Goal: Information Seeking & Learning: Learn about a topic

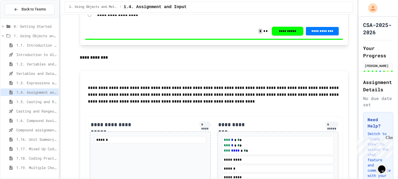
scroll to position [715, 0]
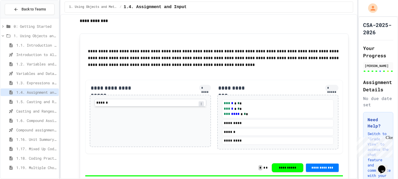
click at [197, 106] on div "******" at bounding box center [150, 102] width 111 height 5
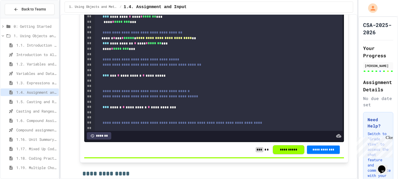
scroll to position [25, 0]
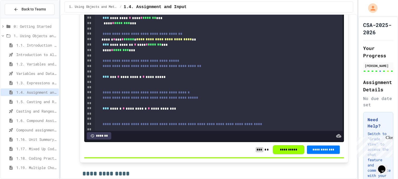
click at [187, 68] on span "**********" at bounding box center [152, 66] width 99 height 4
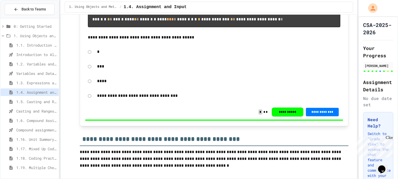
scroll to position [2707, 0]
click at [52, 103] on span "1.5. Casting and Ranges of Values" at bounding box center [36, 102] width 40 height 6
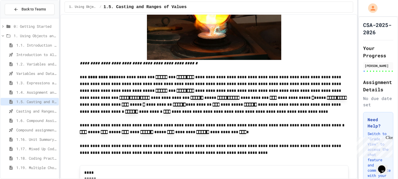
scroll to position [124, 0]
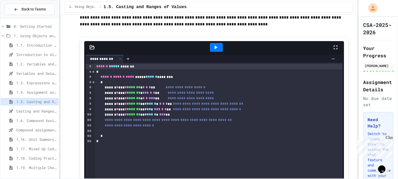
scroll to position [252, 0]
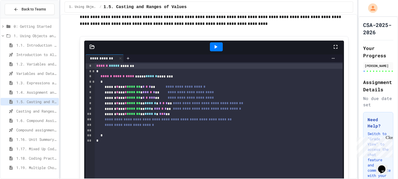
click at [213, 44] on icon at bounding box center [215, 47] width 6 height 6
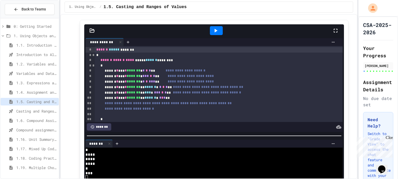
scroll to position [270, 0]
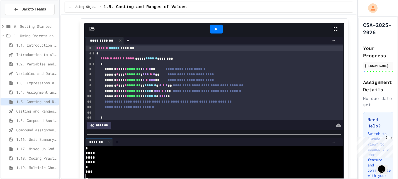
click at [213, 46] on div "****** ***** *******" at bounding box center [219, 49] width 248 height 6
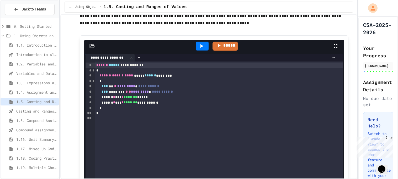
scroll to position [1162, 0]
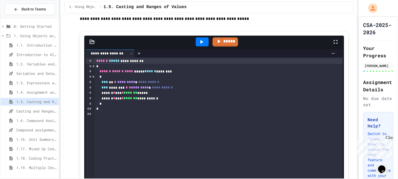
click at [200, 45] on icon at bounding box center [201, 42] width 6 height 6
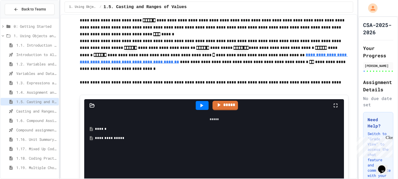
scroll to position [1441, 0]
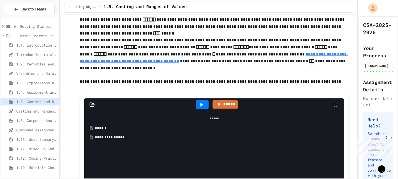
click at [160, 140] on div "**********" at bounding box center [218, 137] width 246 height 5
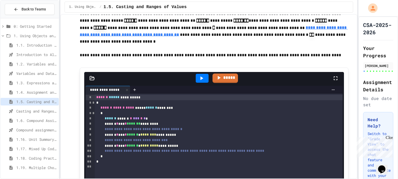
scroll to position [1467, 0]
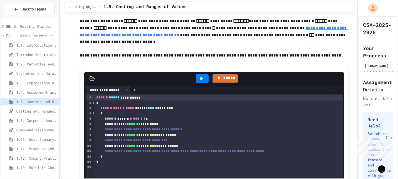
click at [203, 82] on icon at bounding box center [201, 79] width 6 height 6
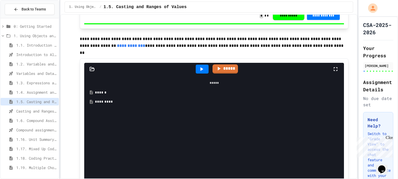
scroll to position [2227, 0]
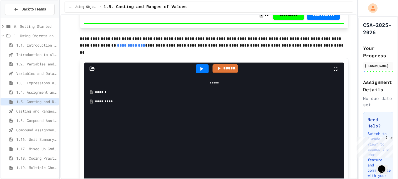
click at [179, 104] on div "*********" at bounding box center [218, 101] width 246 height 5
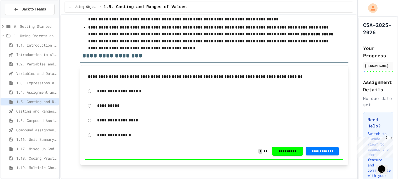
scroll to position [3050, 0]
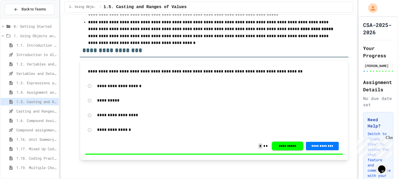
click at [24, 122] on span "1.6. Compound Assignment Operators" at bounding box center [36, 121] width 40 height 6
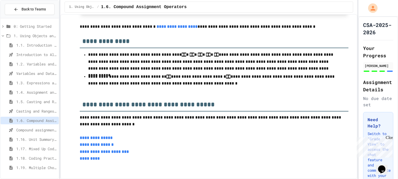
scroll to position [1335, 0]
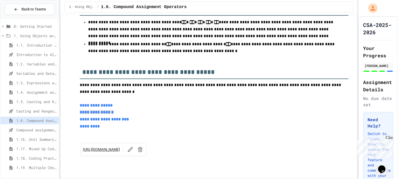
click at [123, 137] on p at bounding box center [214, 133] width 268 height 7
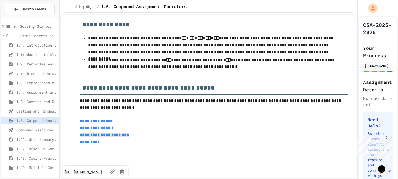
click at [104, 95] on h2 "**********" at bounding box center [214, 86] width 268 height 18
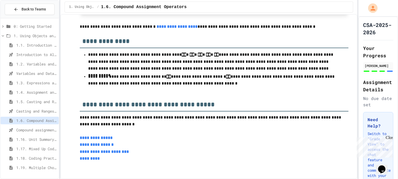
click at [104, 106] on h2 "**********" at bounding box center [214, 103] width 268 height 18
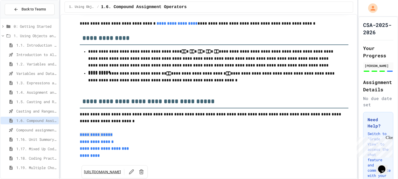
click at [82, 94] on h2 "**********" at bounding box center [214, 100] width 268 height 18
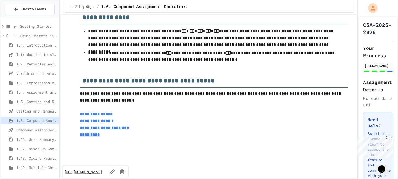
click at [185, 63] on p "**********" at bounding box center [214, 57] width 252 height 14
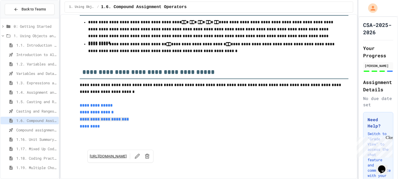
click at [129, 137] on p at bounding box center [214, 133] width 268 height 7
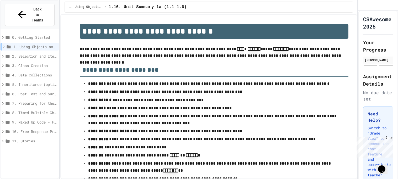
click at [21, 138] on span "11. Stories" at bounding box center [34, 141] width 45 height 6
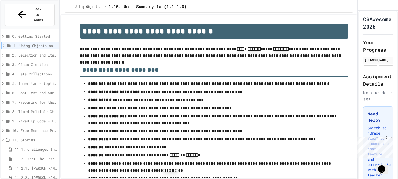
click at [30, 128] on span "10. Free Response Practice" at bounding box center [34, 131] width 45 height 6
click at [37, 43] on span "1. Using Objects and Methods" at bounding box center [35, 46] width 44 height 6
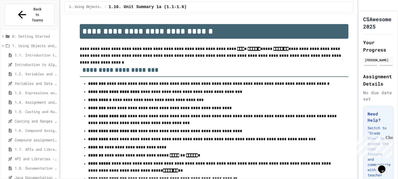
click at [37, 43] on span "1. Using Objects and Methods" at bounding box center [34, 46] width 45 height 6
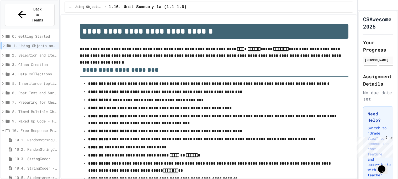
click at [38, 128] on span "10. Free Response Practice" at bounding box center [34, 131] width 45 height 6
click at [39, 137] on span "11. Stories" at bounding box center [34, 140] width 45 height 6
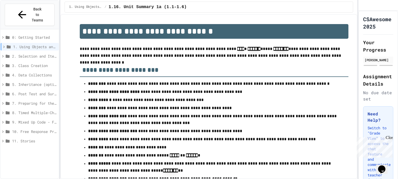
scroll to position [0, 0]
click at [37, 53] on span "2. Selection and Iteration" at bounding box center [34, 56] width 45 height 6
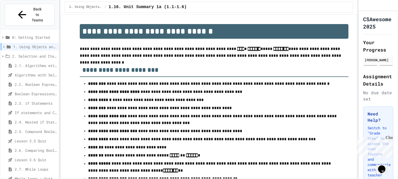
click at [34, 44] on span "1. Using Objects and Methods" at bounding box center [35, 47] width 44 height 6
click at [34, 44] on span "1. Using Objects and Methods" at bounding box center [34, 47] width 45 height 6
click at [34, 52] on div "2. Selection and Iteration" at bounding box center [30, 56] width 58 height 8
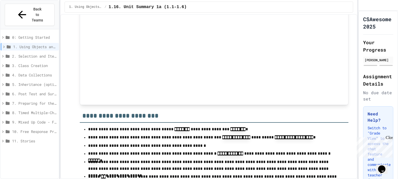
scroll to position [839, 0]
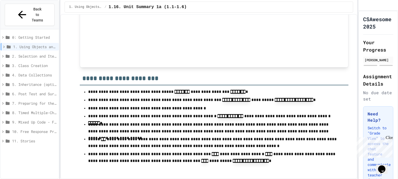
click at [45, 44] on span "1. Using Objects and Methods" at bounding box center [35, 47] width 44 height 6
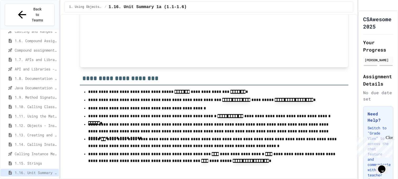
scroll to position [78, 0]
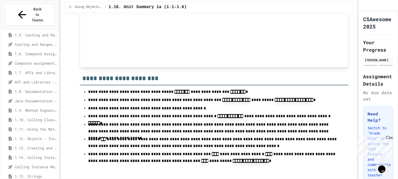
click at [27, 70] on span "1.7. APIs and Libraries" at bounding box center [36, 73] width 42 height 6
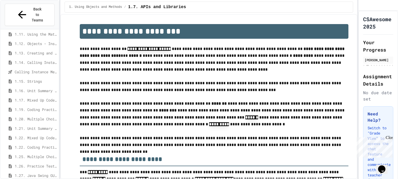
scroll to position [175, 0]
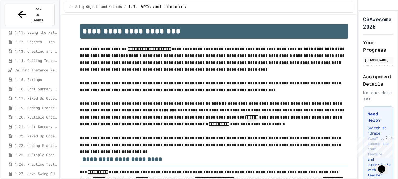
click at [38, 115] on span "1.20. Multiple Choice Exercises for Unit 1a (1.1-1.6)" at bounding box center [36, 118] width 42 height 6
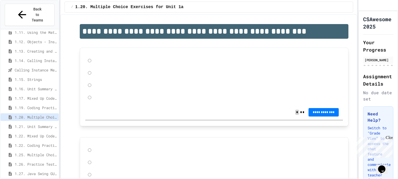
click at [36, 124] on span "1.21. Unit Summary 1b (1.7-1.15)" at bounding box center [36, 127] width 42 height 6
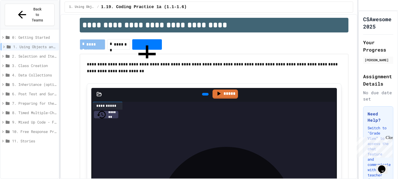
scroll to position [7, 0]
